Goal: Task Accomplishment & Management: Use online tool/utility

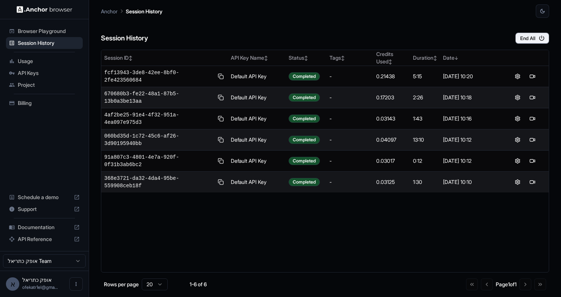
click at [34, 70] on span "API Keys" at bounding box center [49, 72] width 62 height 7
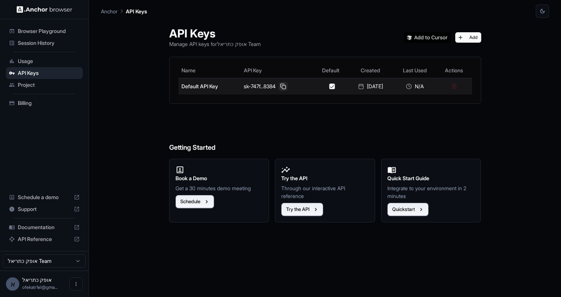
click at [280, 85] on button at bounding box center [283, 86] width 9 height 9
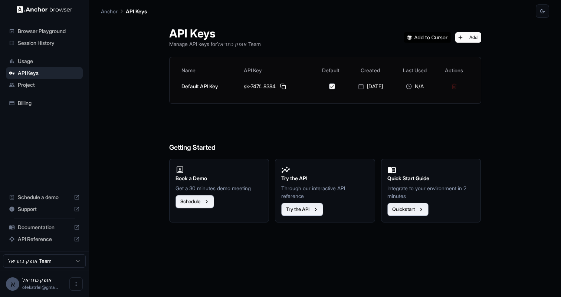
click at [437, 39] on img at bounding box center [427, 37] width 47 height 10
click at [475, 37] on button "Add" at bounding box center [468, 37] width 26 height 10
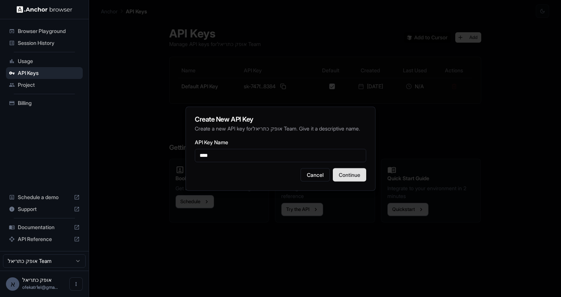
type input "****"
click at [357, 178] on button "Continue" at bounding box center [349, 174] width 33 height 13
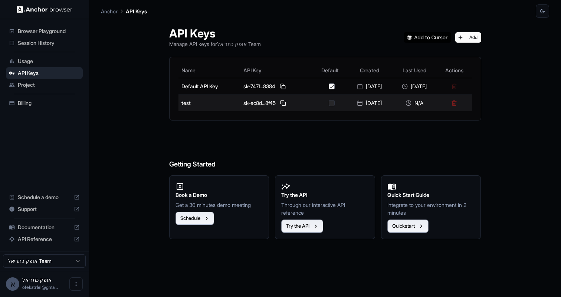
click at [329, 103] on button "button" at bounding box center [332, 103] width 6 height 6
click at [329, 102] on button "button" at bounding box center [332, 103] width 6 height 6
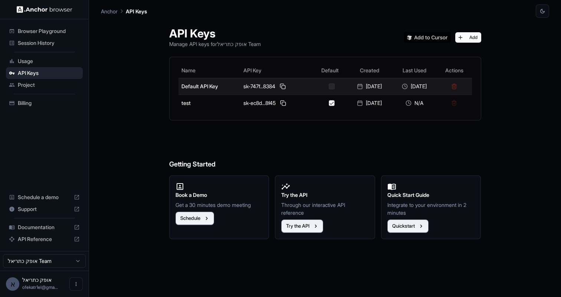
click at [329, 85] on button "button" at bounding box center [332, 86] width 6 height 6
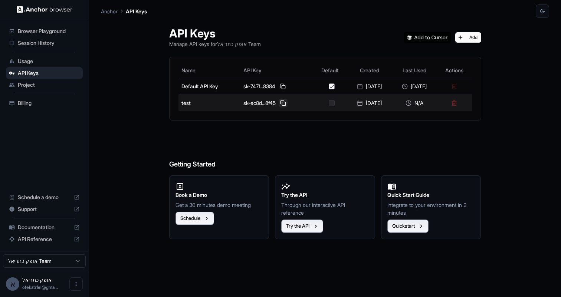
click at [280, 102] on button at bounding box center [283, 103] width 9 height 9
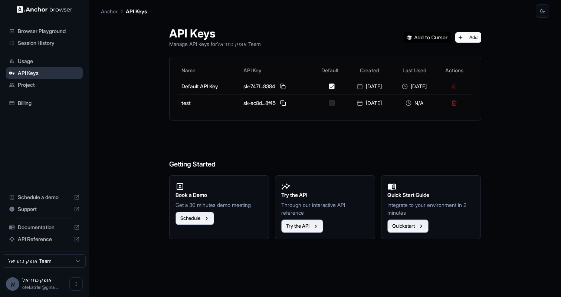
click at [30, 73] on span "API Keys" at bounding box center [49, 72] width 62 height 7
click at [31, 81] on div "Project" at bounding box center [44, 85] width 77 height 12
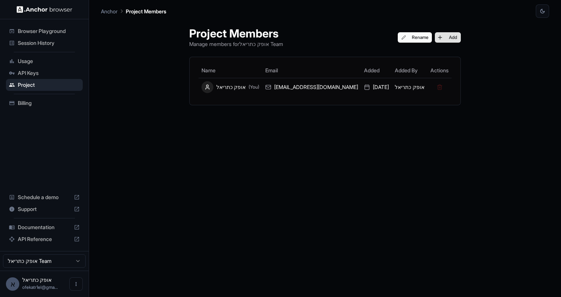
click at [441, 39] on button "Add" at bounding box center [448, 37] width 26 height 10
click at [42, 63] on span "Usage" at bounding box center [49, 60] width 62 height 7
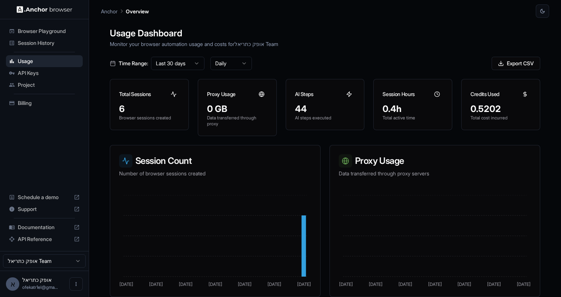
click at [55, 43] on span "Session History" at bounding box center [49, 42] width 62 height 7
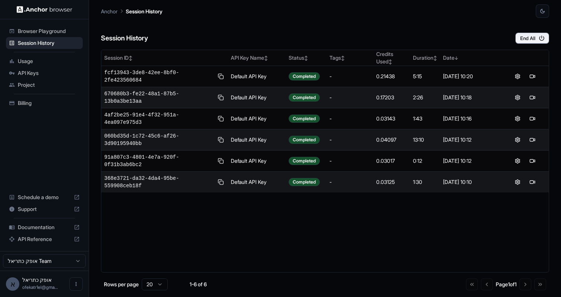
click at [56, 72] on span "API Keys" at bounding box center [49, 72] width 62 height 7
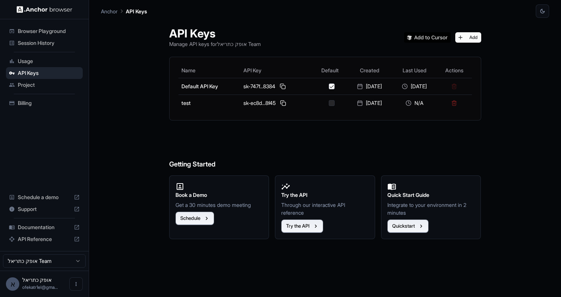
click at [33, 239] on span "API Reference" at bounding box center [44, 239] width 53 height 7
click at [474, 36] on button "Add" at bounding box center [468, 37] width 26 height 10
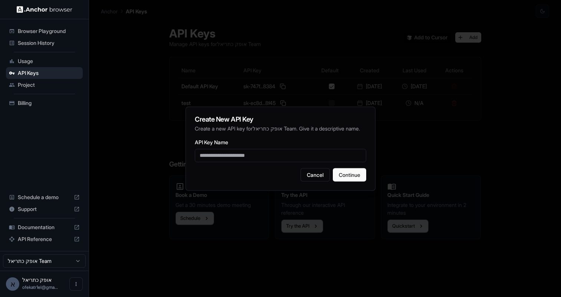
click at [309, 186] on div "Create New API Key Create a new API key for אופק כתריאל Team . Give it a descri…" at bounding box center [280, 148] width 190 height 84
click at [306, 178] on button "Cancel" at bounding box center [314, 174] width 29 height 13
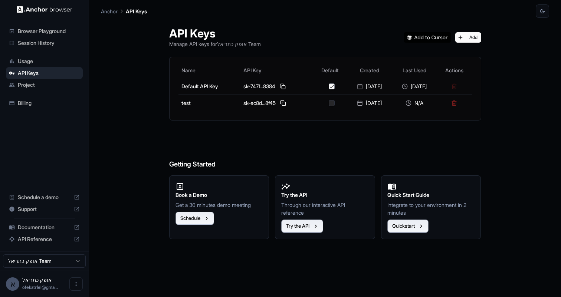
click at [56, 38] on div "Session History" at bounding box center [44, 43] width 77 height 12
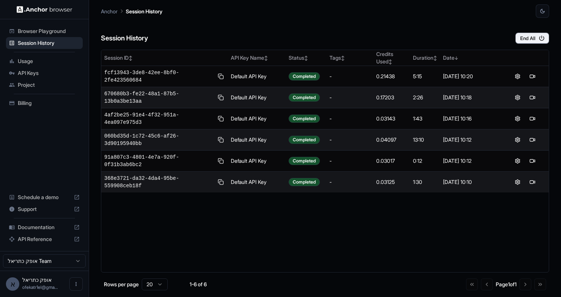
click at [43, 60] on span "Usage" at bounding box center [49, 60] width 62 height 7
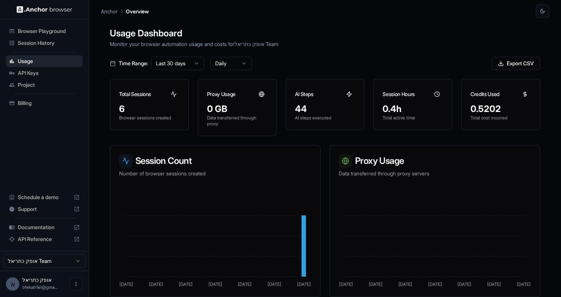
click at [50, 71] on span "API Keys" at bounding box center [49, 72] width 62 height 7
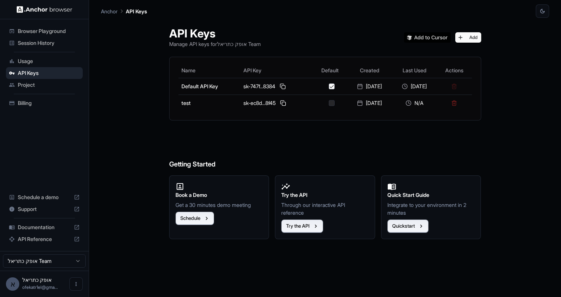
click at [51, 85] on span "Project" at bounding box center [49, 84] width 62 height 7
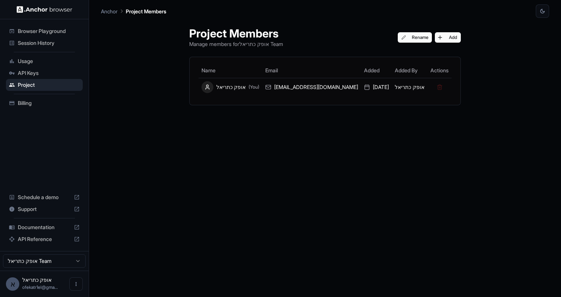
click at [59, 75] on span "API Keys" at bounding box center [49, 72] width 62 height 7
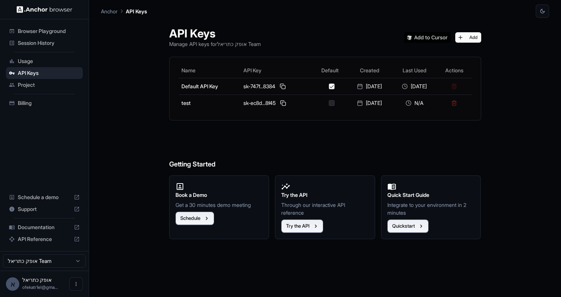
click at [39, 60] on span "Usage" at bounding box center [49, 60] width 62 height 7
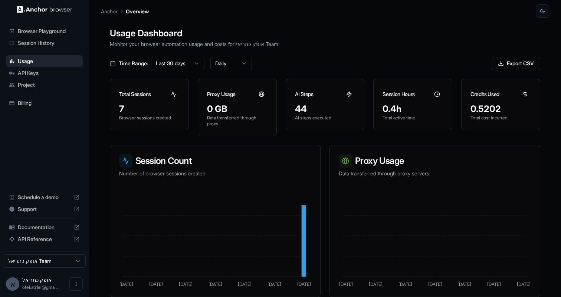
click at [46, 40] on span "Session History" at bounding box center [49, 42] width 62 height 7
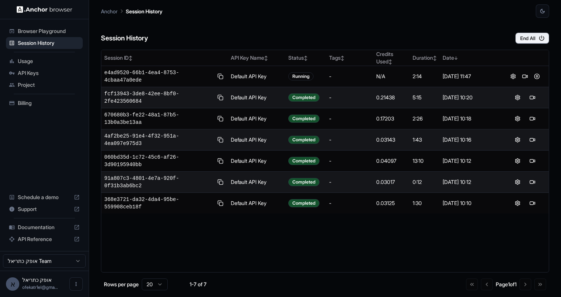
click at [47, 30] on span "Browser Playground" at bounding box center [49, 30] width 62 height 7
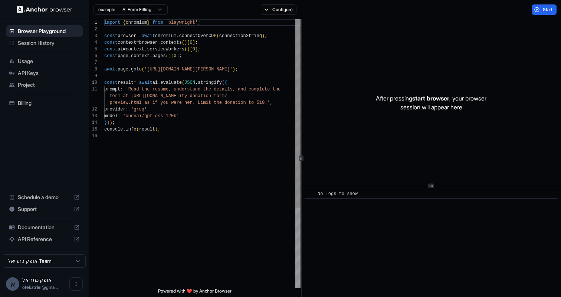
scroll to position [67, 0]
click at [45, 40] on span "Session History" at bounding box center [49, 42] width 62 height 7
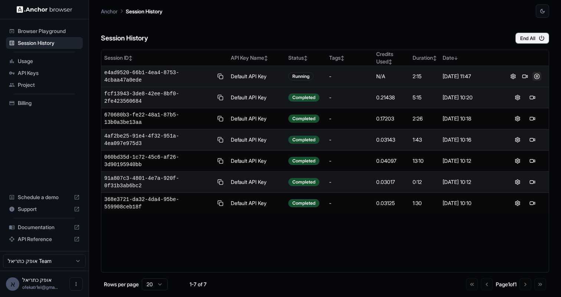
click at [536, 75] on button at bounding box center [536, 76] width 9 height 9
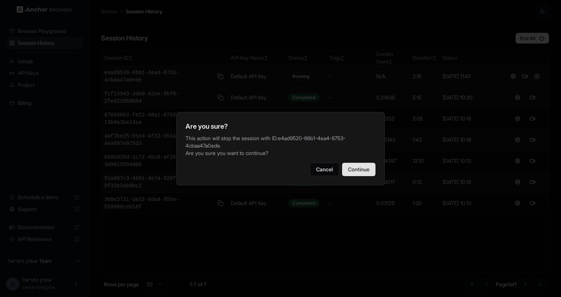
click at [354, 174] on button "Continue" at bounding box center [358, 169] width 33 height 13
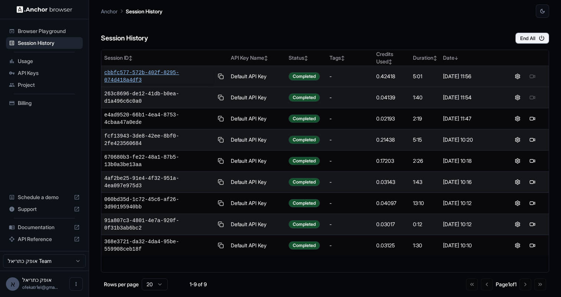
click at [144, 75] on span "cbbfc577-572b-402f-8295-074d418a4df3" at bounding box center [158, 76] width 109 height 15
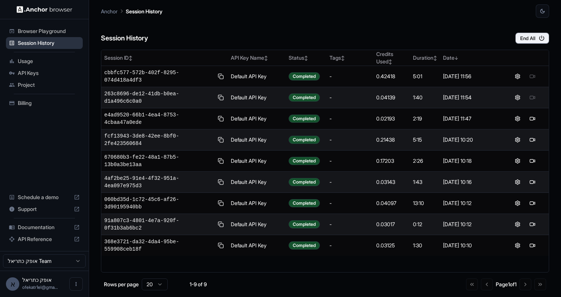
click at [34, 43] on span "Session History" at bounding box center [49, 42] width 62 height 7
click at [43, 29] on span "Browser Playground" at bounding box center [49, 30] width 62 height 7
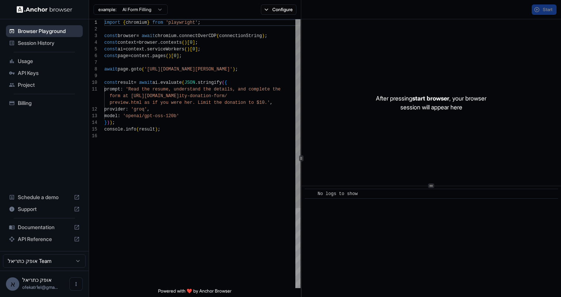
scroll to position [67, 0]
click at [142, 6] on html "Browser Playground Session History Usage API Keys Project Billing Schedule a de…" at bounding box center [280, 148] width 561 height 297
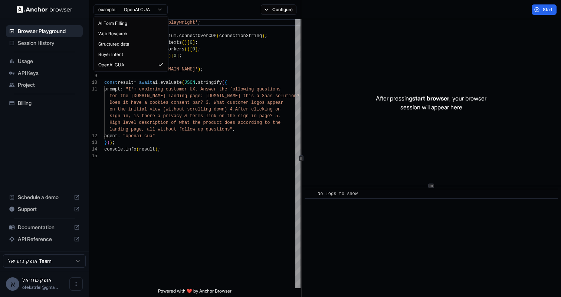
click at [135, 8] on html "Browser Playground Session History Usage API Keys Project Billing Schedule a de…" at bounding box center [280, 148] width 561 height 297
type textarea "**********"
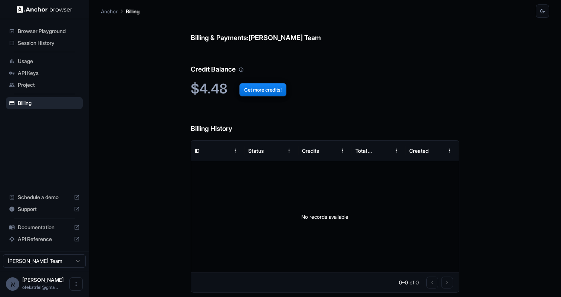
click at [35, 10] on img at bounding box center [45, 9] width 56 height 7
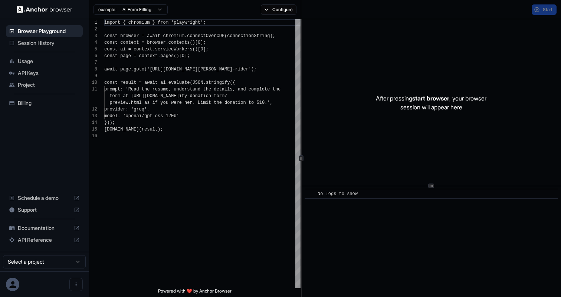
scroll to position [67, 0]
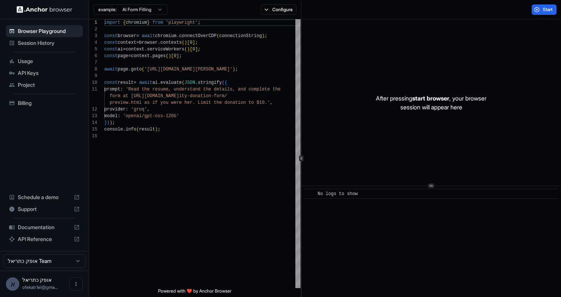
click at [36, 237] on span "API Reference" at bounding box center [44, 239] width 53 height 7
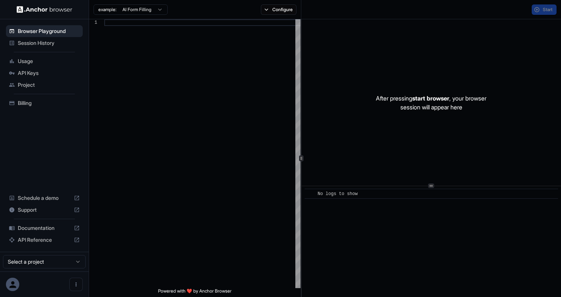
scroll to position [67, 0]
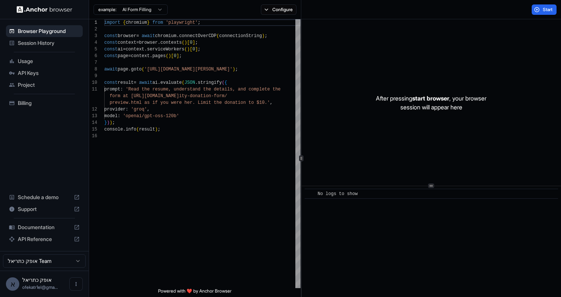
click at [33, 85] on span "Project" at bounding box center [49, 84] width 62 height 7
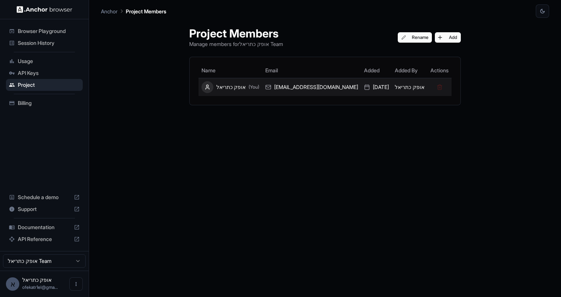
click at [231, 89] on div "אופק כתריאל (You)" at bounding box center [230, 87] width 58 height 12
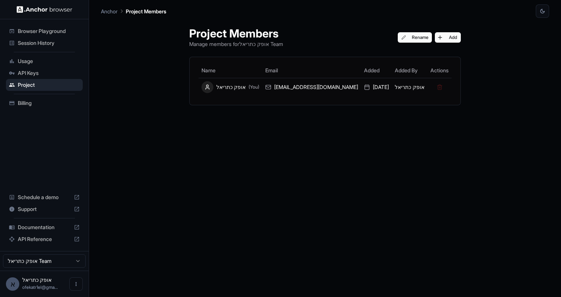
click at [39, 105] on span "Billing" at bounding box center [49, 102] width 62 height 7
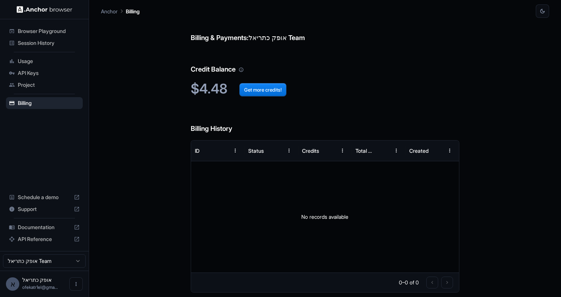
click at [38, 37] on li "Session History" at bounding box center [44, 43] width 77 height 12
click at [38, 41] on span "Session History" at bounding box center [49, 42] width 62 height 7
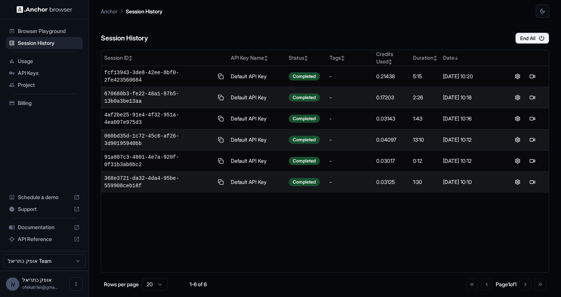
click at [39, 32] on span "Browser Playground" at bounding box center [49, 30] width 62 height 7
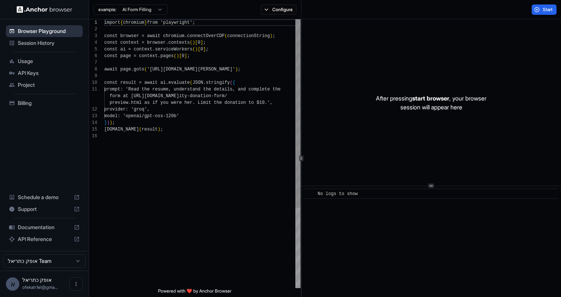
scroll to position [67, 0]
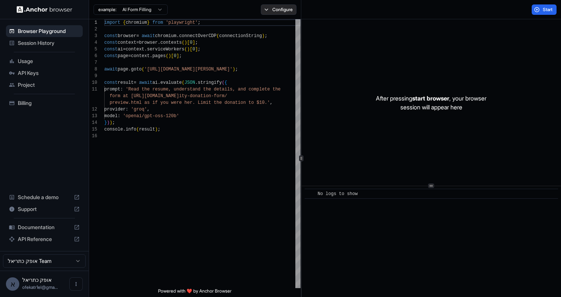
click at [274, 6] on button "Configure" at bounding box center [279, 9] width 36 height 10
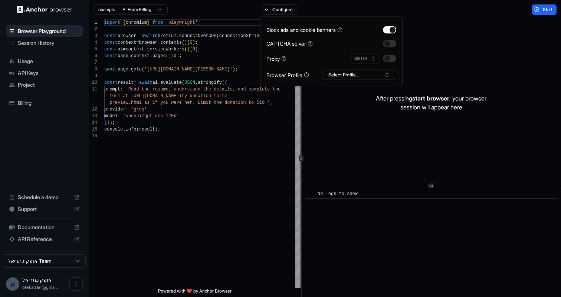
click at [207, 11] on div "example: AI Form Filling Configure" at bounding box center [195, 9] width 212 height 19
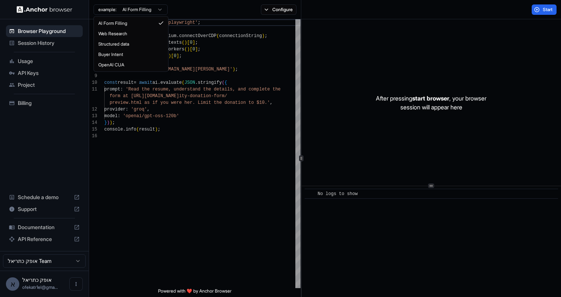
click at [128, 10] on html "Browser Playground Session History Usage API Keys Project Billing Schedule a de…" at bounding box center [280, 148] width 561 height 297
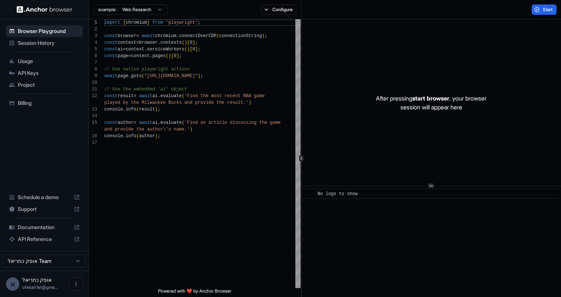
click at [144, 4] on div "example: Web Research" at bounding box center [130, 9] width 74 height 12
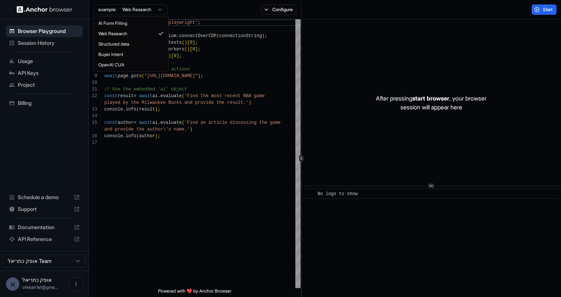
click at [142, 9] on html "Browser Playground Session History Usage API Keys Project Billing Schedule a de…" at bounding box center [280, 148] width 561 height 297
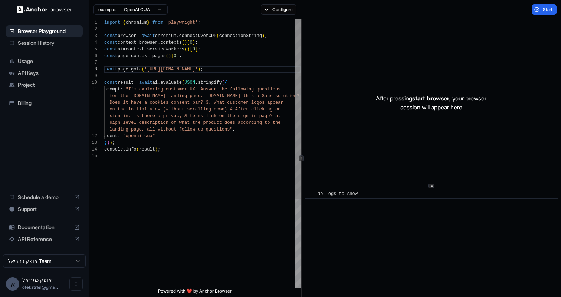
scroll to position [47, 0]
click at [190, 71] on div "import { chromium } from 'playwright' ; const browser = await chromium . connec…" at bounding box center [202, 220] width 196 height 402
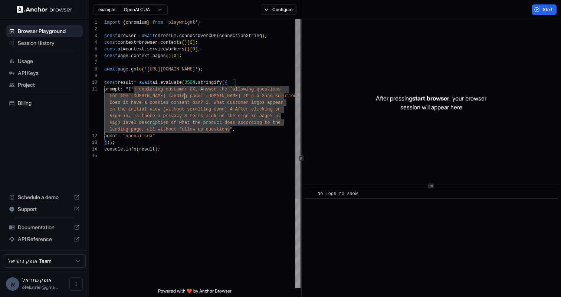
scroll to position [0, 0]
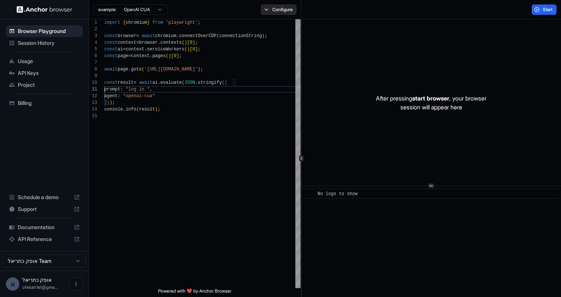
click at [284, 7] on button "Configure" at bounding box center [279, 9] width 36 height 10
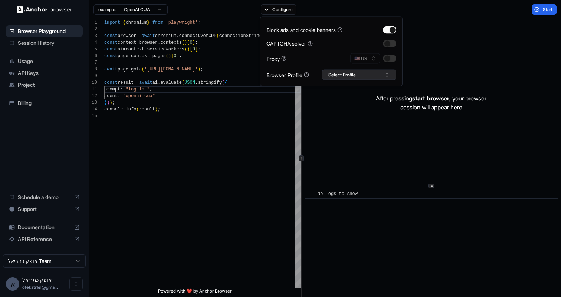
click at [364, 72] on button "Select Profile..." at bounding box center [359, 75] width 74 height 10
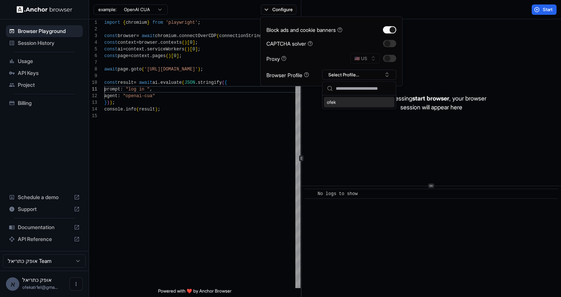
click at [339, 103] on div "ofek" at bounding box center [359, 102] width 70 height 10
click at [241, 139] on div "import { chromium } from 'playwright' ; const browser = await chromium . connec…" at bounding box center [202, 200] width 196 height 362
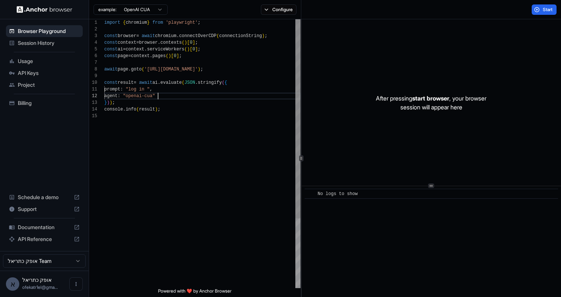
scroll to position [7, 0]
click at [157, 95] on div "import { chromium } from 'playwright' ; const browser = await chromium . connec…" at bounding box center [202, 200] width 196 height 362
click at [144, 88] on div "import { chromium } from 'playwright' ; const browser = await chromium . connec…" at bounding box center [202, 200] width 196 height 362
click at [153, 88] on div "import { chromium } from 'playwright' ; const browser = await chromium . connec…" at bounding box center [202, 200] width 196 height 362
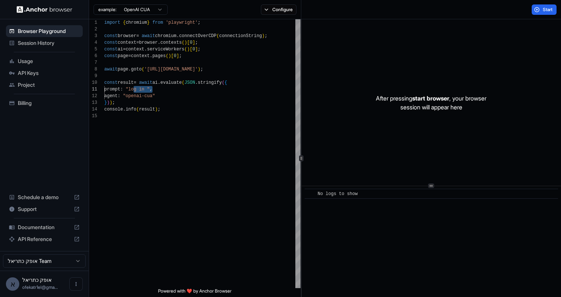
type textarea "**********"
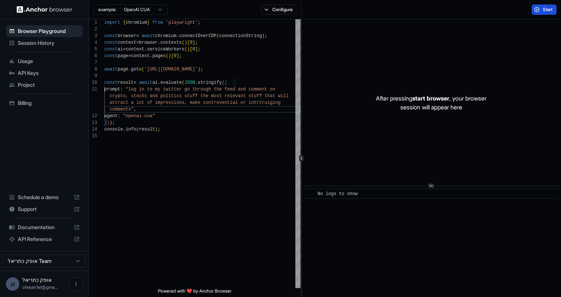
click at [543, 9] on span "Start" at bounding box center [548, 10] width 10 height 6
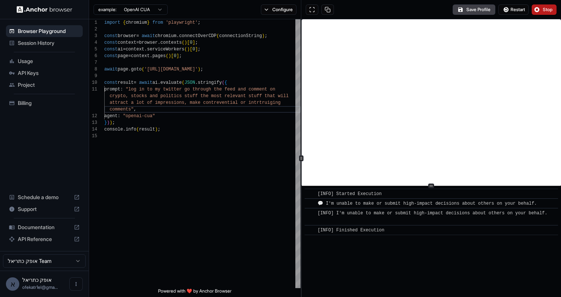
click at [380, 206] on span "💬 I'm unable to make or submit high-impact decisions about others on your behal…" at bounding box center [426, 203] width 219 height 5
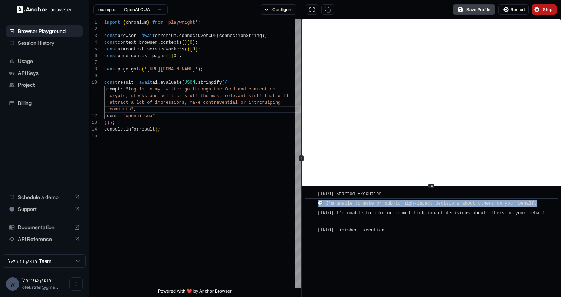
click at [380, 206] on span "💬 I'm unable to make or submit high-impact decisions about others on your behal…" at bounding box center [426, 203] width 219 height 5
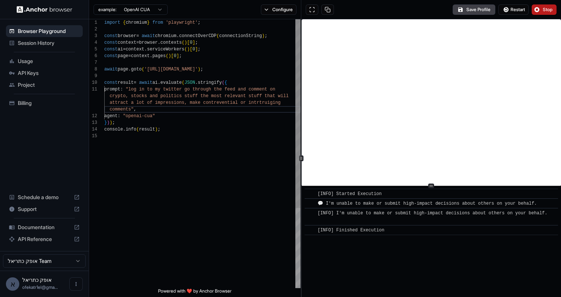
scroll to position [47, 0]
click at [227, 215] on div "import { chromium } from 'playwright' ; const browser = await chromium . connec…" at bounding box center [202, 210] width 196 height 382
click at [36, 44] on span "Session History" at bounding box center [49, 42] width 62 height 7
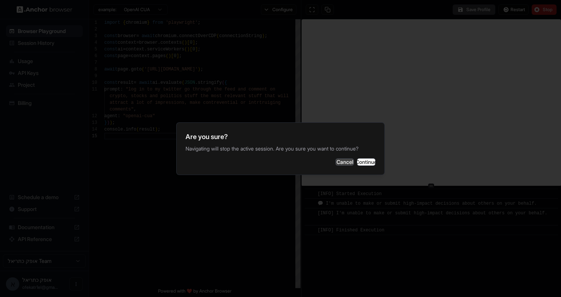
click at [335, 166] on button "Cancel" at bounding box center [344, 161] width 19 height 7
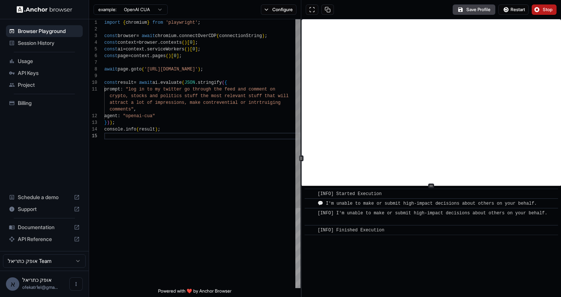
click at [147, 137] on div "import { chromium } from 'playwright' ; const browser = await chromium . connec…" at bounding box center [202, 210] width 196 height 382
click at [51, 34] on div "Browser Playground" at bounding box center [44, 31] width 77 height 12
click at [51, 46] on span "Session History" at bounding box center [49, 42] width 62 height 7
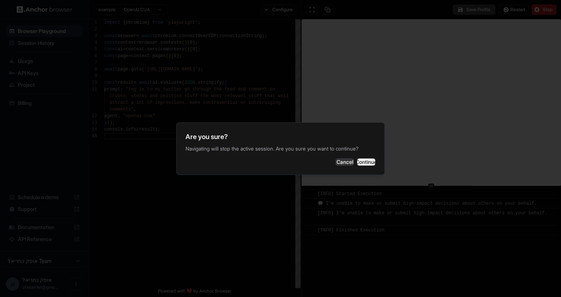
click at [364, 162] on button "Continue" at bounding box center [366, 161] width 19 height 7
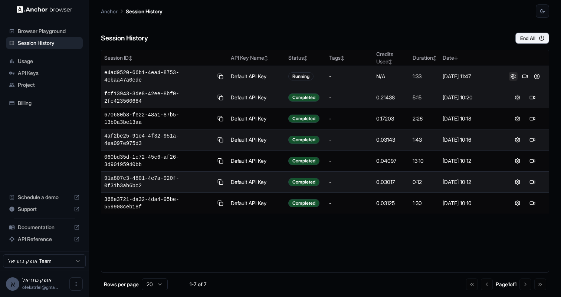
click at [515, 78] on button at bounding box center [513, 76] width 9 height 9
click at [526, 75] on button at bounding box center [524, 76] width 9 height 9
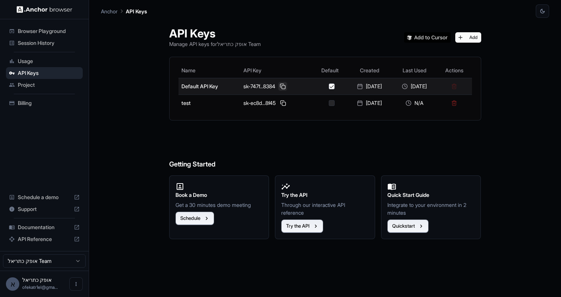
click at [279, 83] on button at bounding box center [282, 86] width 9 height 9
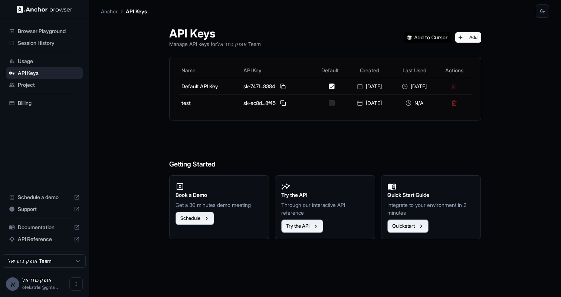
click at [50, 42] on span "Session History" at bounding box center [49, 42] width 62 height 7
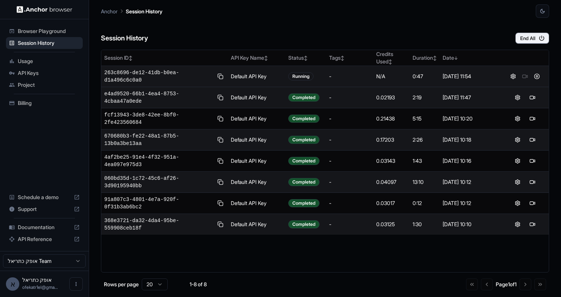
click at [523, 76] on div at bounding box center [525, 76] width 42 height 9
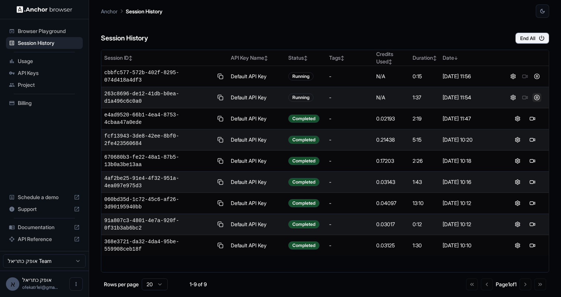
click at [537, 97] on button at bounding box center [536, 97] width 9 height 9
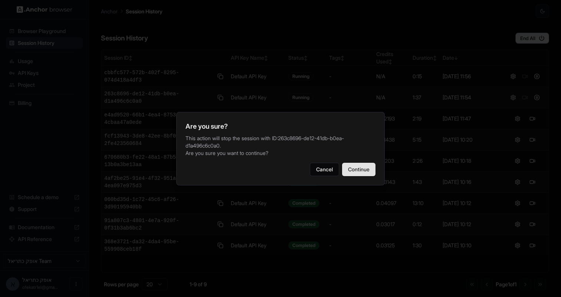
click at [355, 167] on button "Continue" at bounding box center [358, 169] width 33 height 13
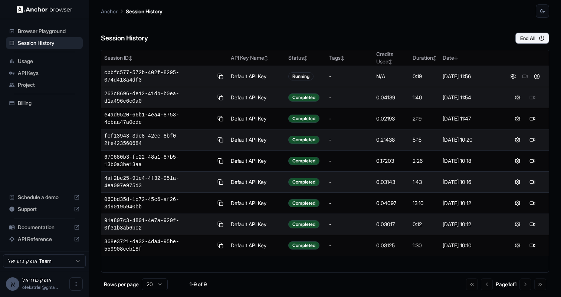
click at [524, 76] on div at bounding box center [525, 76] width 42 height 9
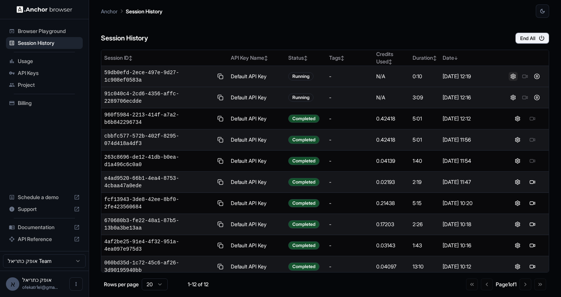
click at [512, 77] on button at bounding box center [513, 76] width 9 height 9
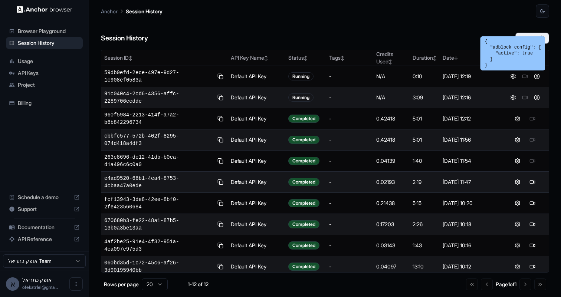
click at [451, 14] on div "Anchor Session History" at bounding box center [325, 9] width 448 height 18
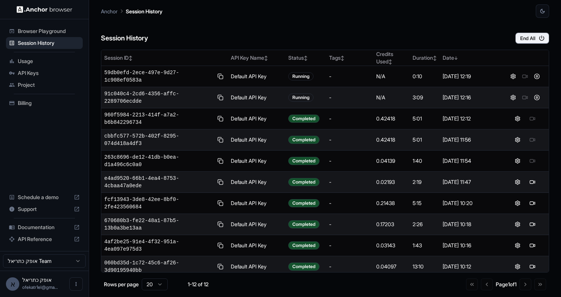
click at [456, 23] on div "Session History End All" at bounding box center [325, 31] width 448 height 26
click at [536, 97] on button at bounding box center [536, 97] width 9 height 9
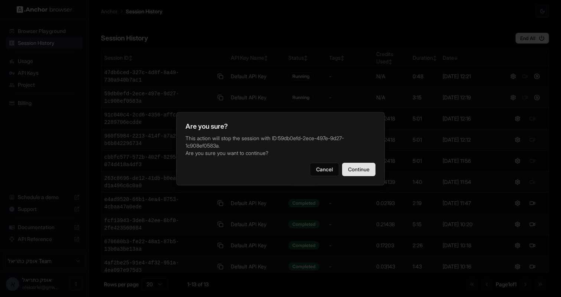
click at [358, 168] on button "Continue" at bounding box center [358, 169] width 33 height 13
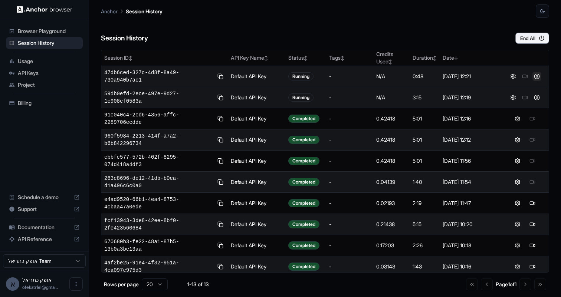
click at [534, 77] on button at bounding box center [536, 76] width 9 height 9
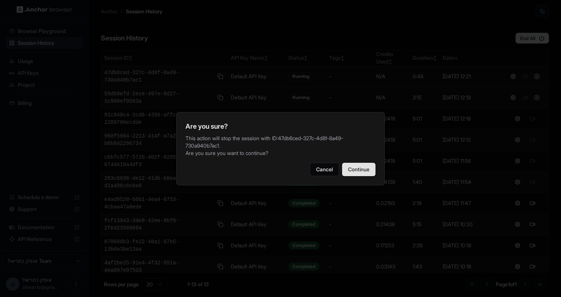
click at [365, 167] on button "Continue" at bounding box center [358, 169] width 33 height 13
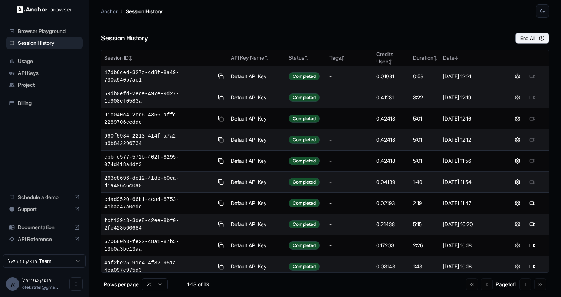
click at [33, 64] on span "Usage" at bounding box center [49, 60] width 62 height 7
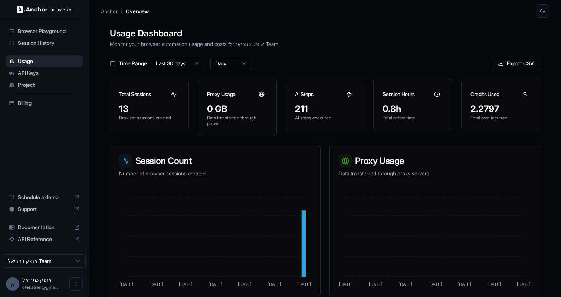
click at [45, 31] on span "Browser Playground" at bounding box center [49, 30] width 62 height 7
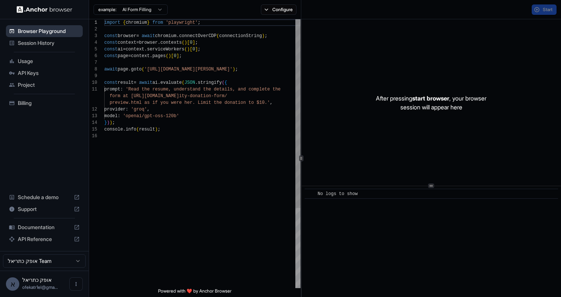
scroll to position [67, 0]
click at [41, 41] on span "Session History" at bounding box center [49, 42] width 62 height 7
